Goal: Navigation & Orientation: Understand site structure

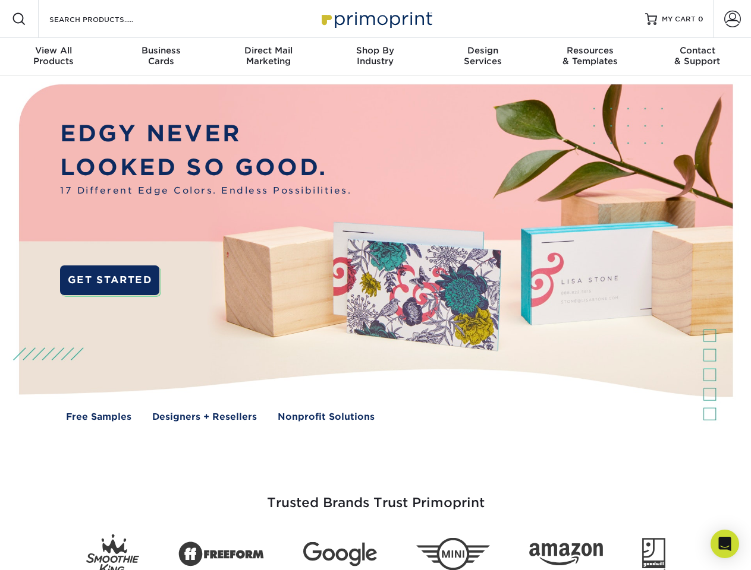
click at [375, 285] on img at bounding box center [375, 261] width 743 height 371
click at [19, 19] on span at bounding box center [19, 19] width 14 height 14
click at [732, 19] on span at bounding box center [732, 19] width 17 height 17
click at [53, 57] on div "View All Products" at bounding box center [53, 55] width 107 height 21
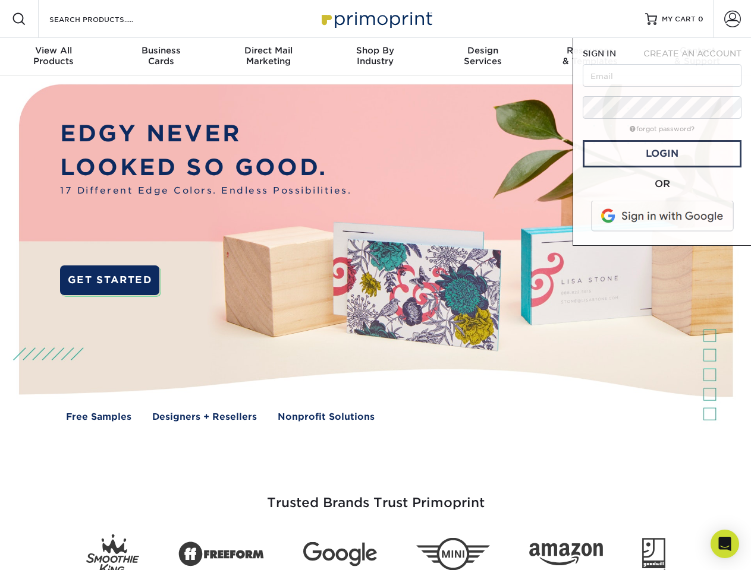
click at [160, 57] on div "Business Cards" at bounding box center [160, 55] width 107 height 21
click at [268, 57] on div "Direct Mail Marketing" at bounding box center [268, 55] width 107 height 21
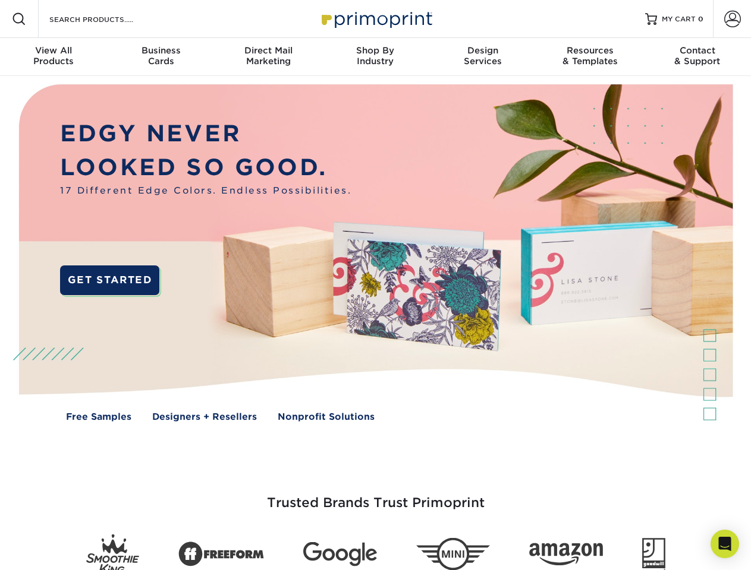
click at [375, 57] on div "Shop By Industry" at bounding box center [374, 55] width 107 height 21
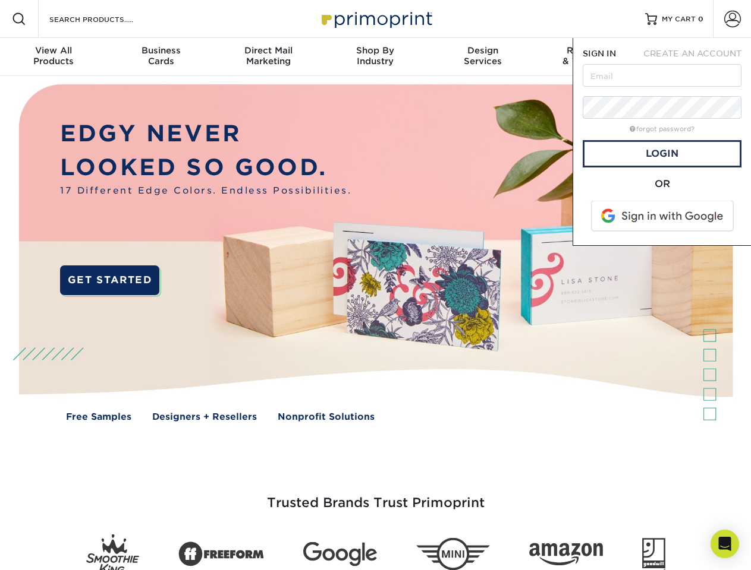
click at [483, 57] on div "Design Services" at bounding box center [482, 55] width 107 height 21
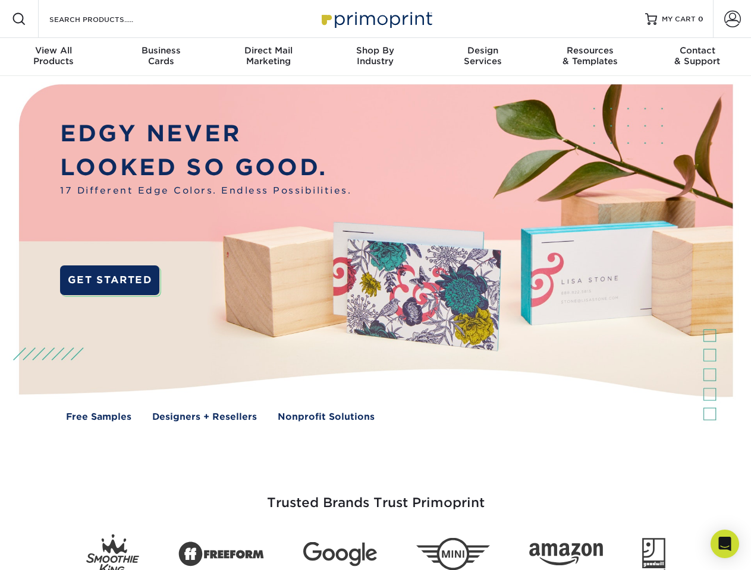
click at [590, 57] on span "SIGN IN" at bounding box center [598, 54] width 33 height 10
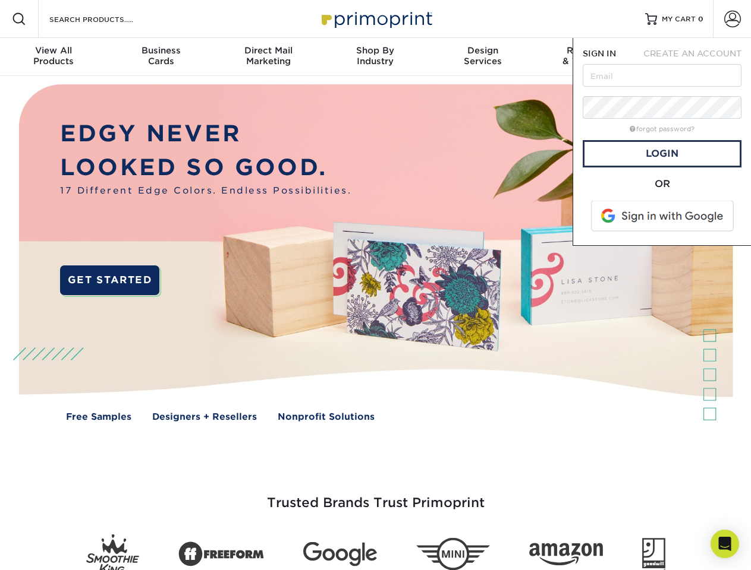
click at [697, 57] on div "Contact & Support" at bounding box center [697, 55] width 107 height 21
